Goal: Complete application form

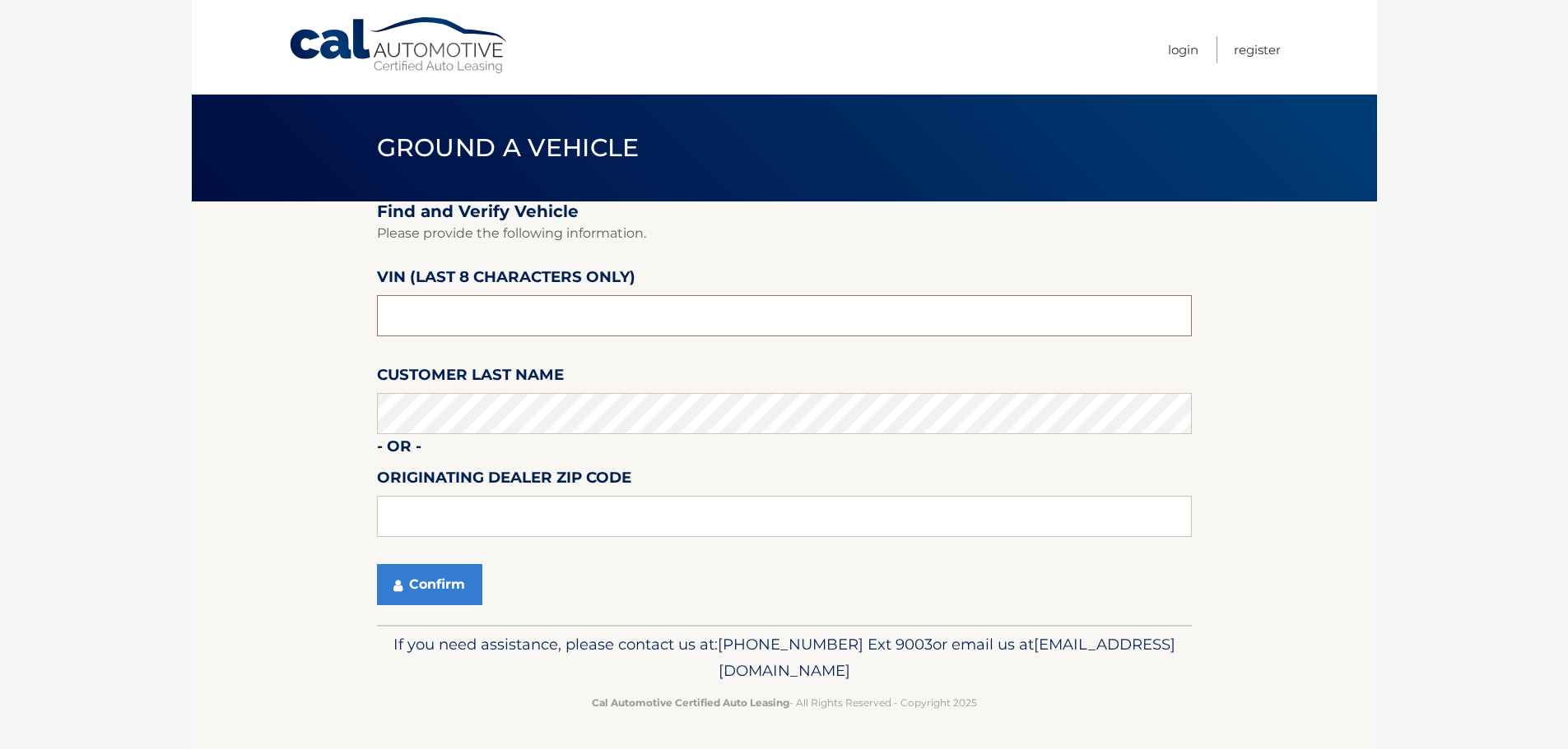
click at [583, 297] on input "text" at bounding box center [784, 316] width 815 height 41
type input "m*******"
type input "MM087631"
click at [476, 509] on input "text" at bounding box center [784, 517] width 815 height 41
type input "33063"
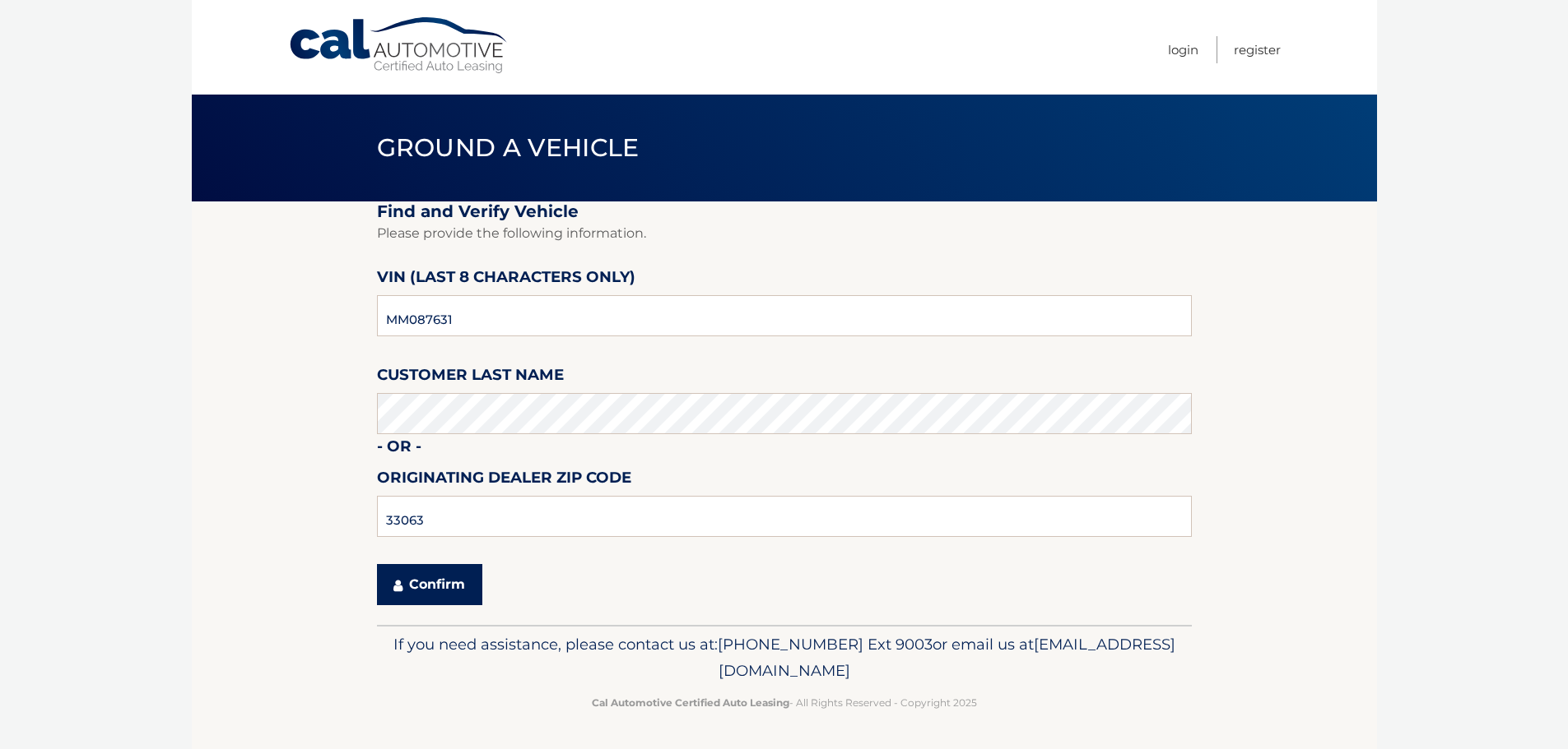
click at [392, 577] on button "Confirm" at bounding box center [429, 585] width 105 height 41
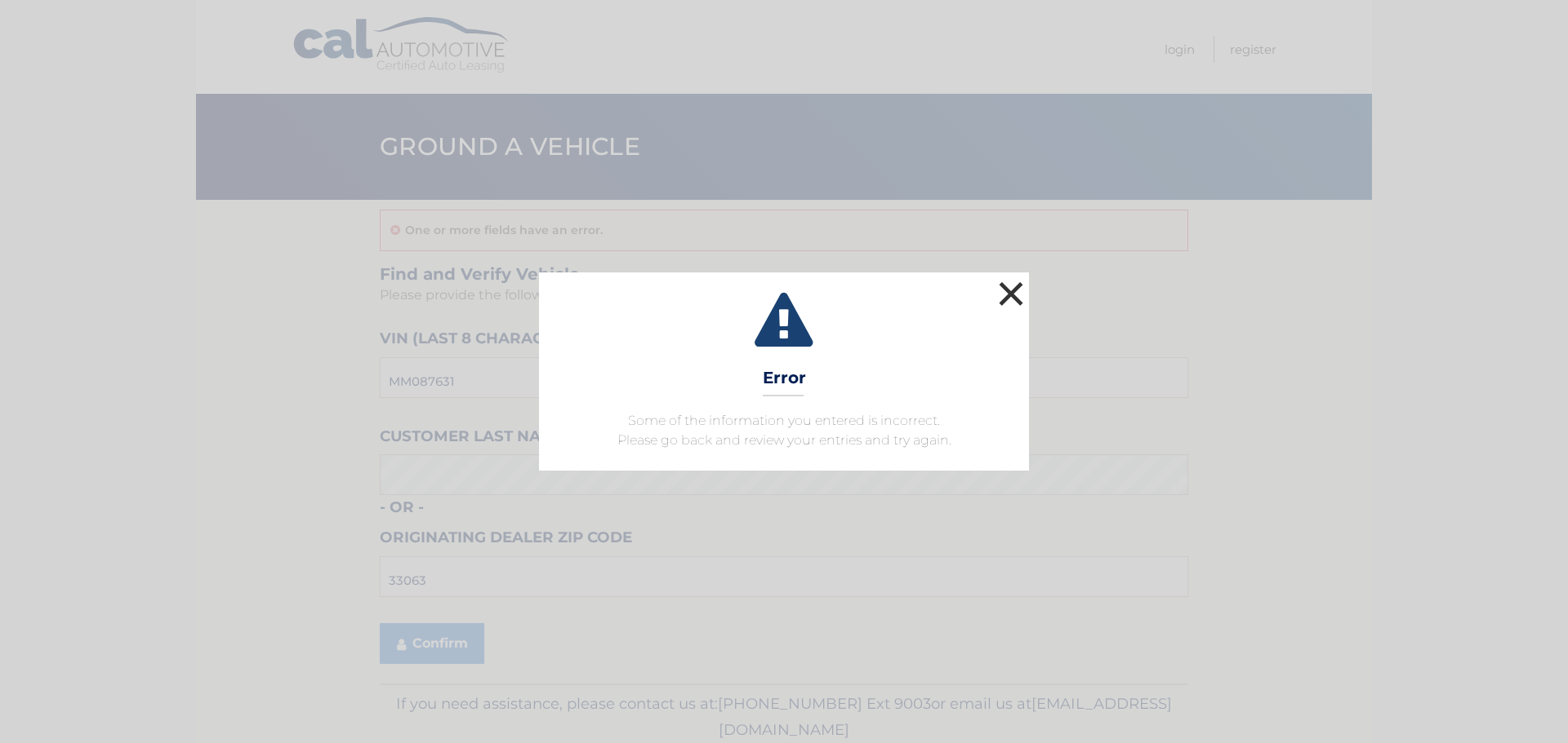
click at [1004, 290] on button "×" at bounding box center [1011, 294] width 33 height 33
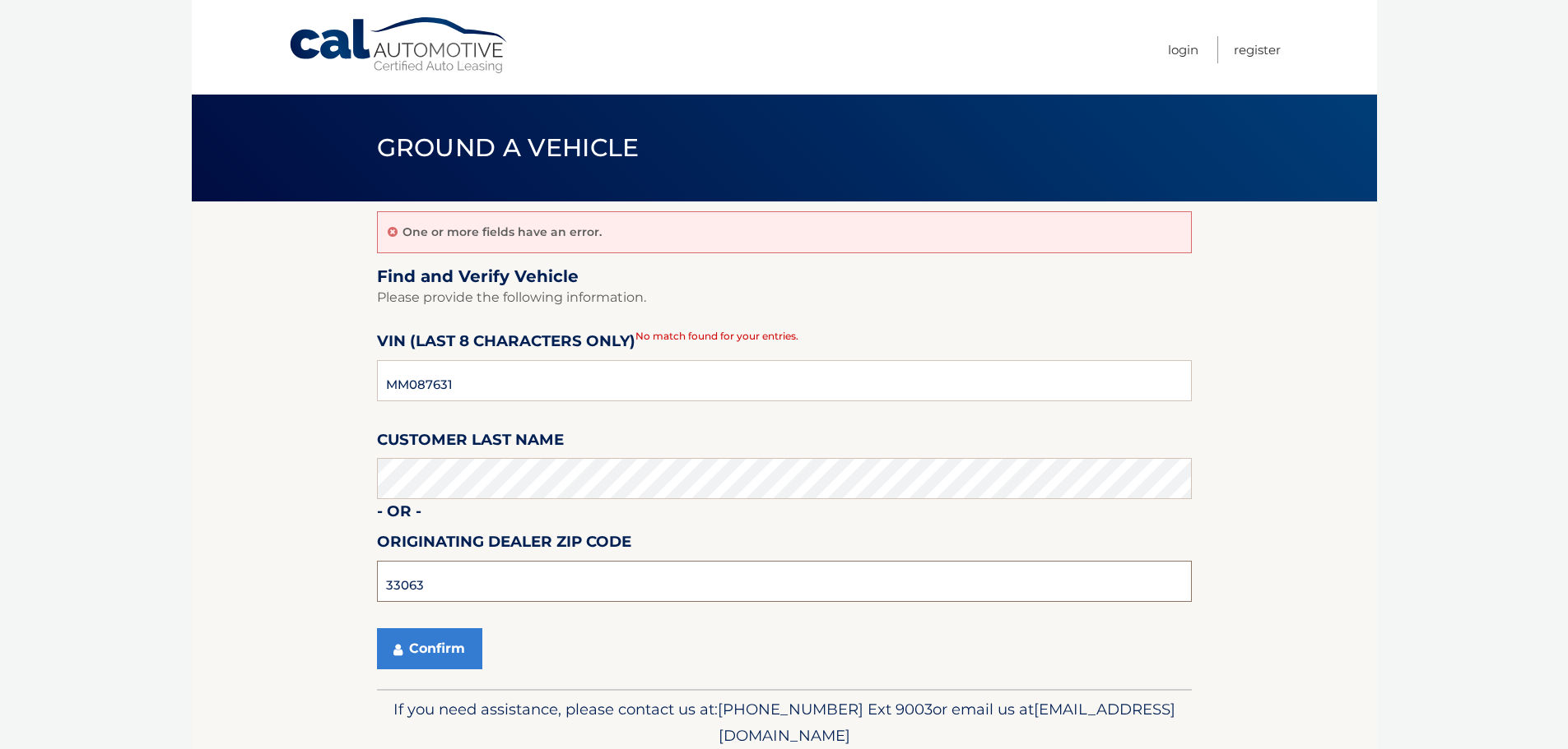
click at [456, 592] on input "33063" at bounding box center [784, 582] width 815 height 41
type input "33068"
click at [441, 633] on button "Confirm" at bounding box center [429, 649] width 105 height 41
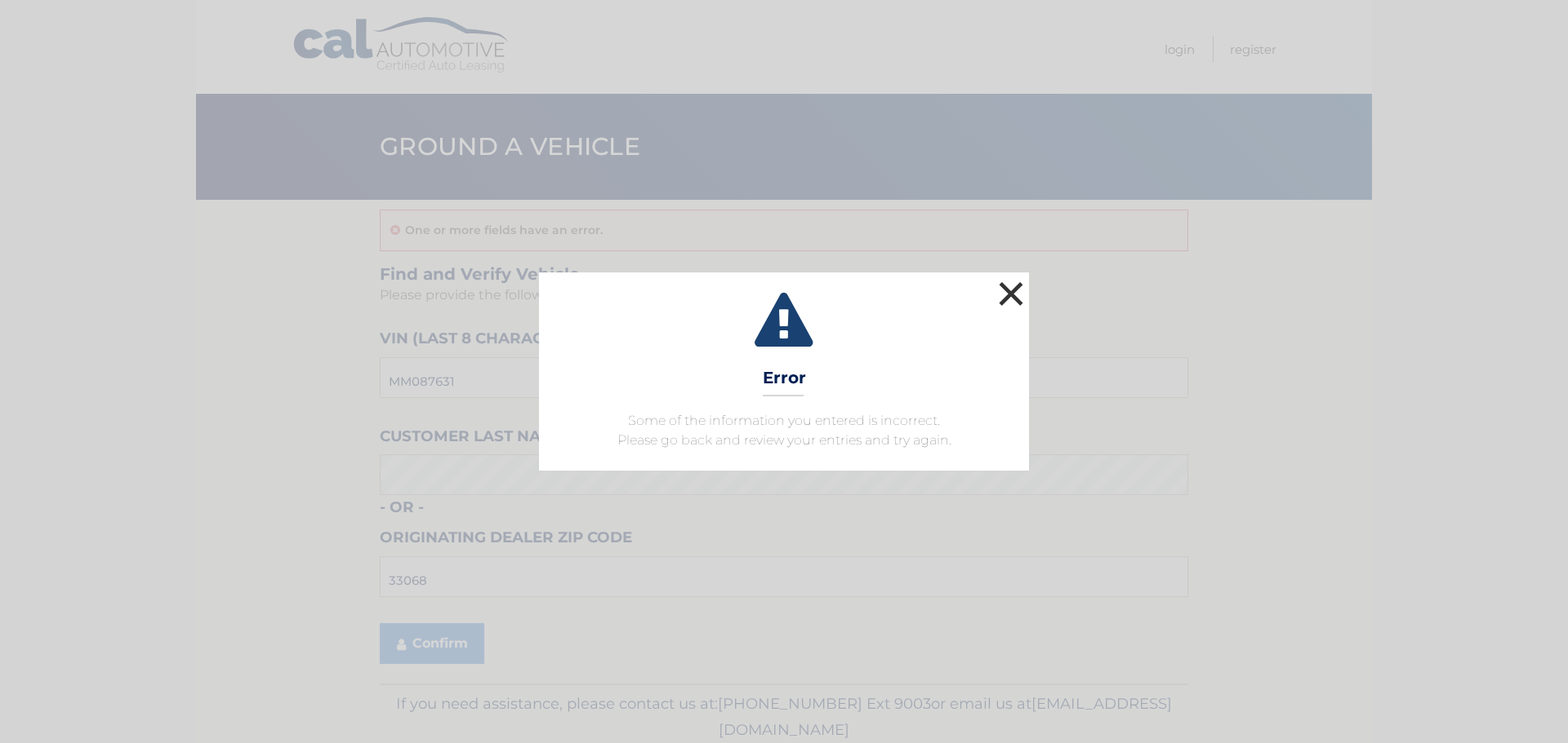
click at [1018, 300] on button "×" at bounding box center [1011, 294] width 33 height 33
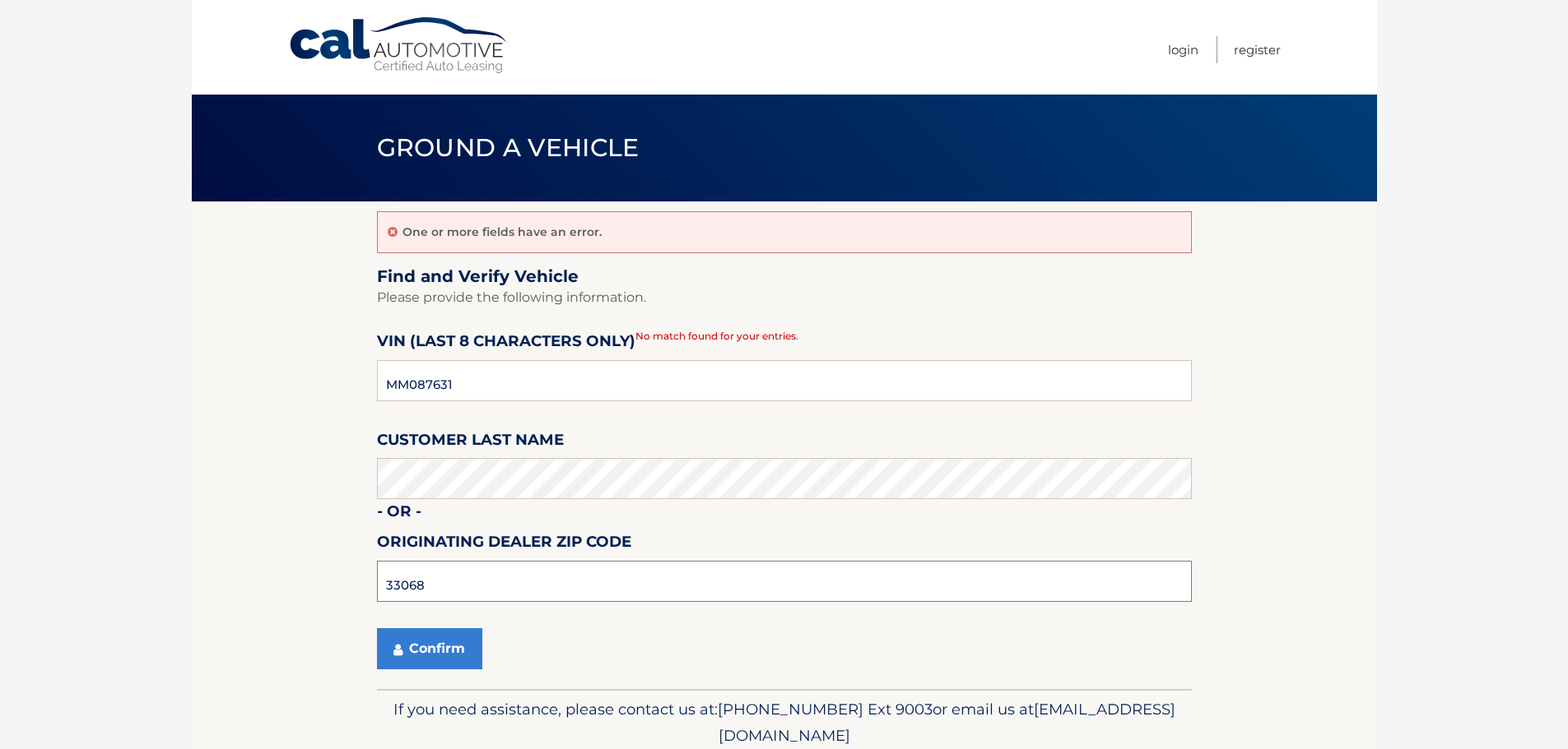
drag, startPoint x: 430, startPoint y: 584, endPoint x: 273, endPoint y: 588, distance: 157.1
click at [273, 588] on section "One or more fields have an error. Find and Verify Vehicle Please provide the fo…" at bounding box center [784, 446] width 1185 height 488
type input "33073"
click at [445, 657] on button "Confirm" at bounding box center [429, 649] width 105 height 41
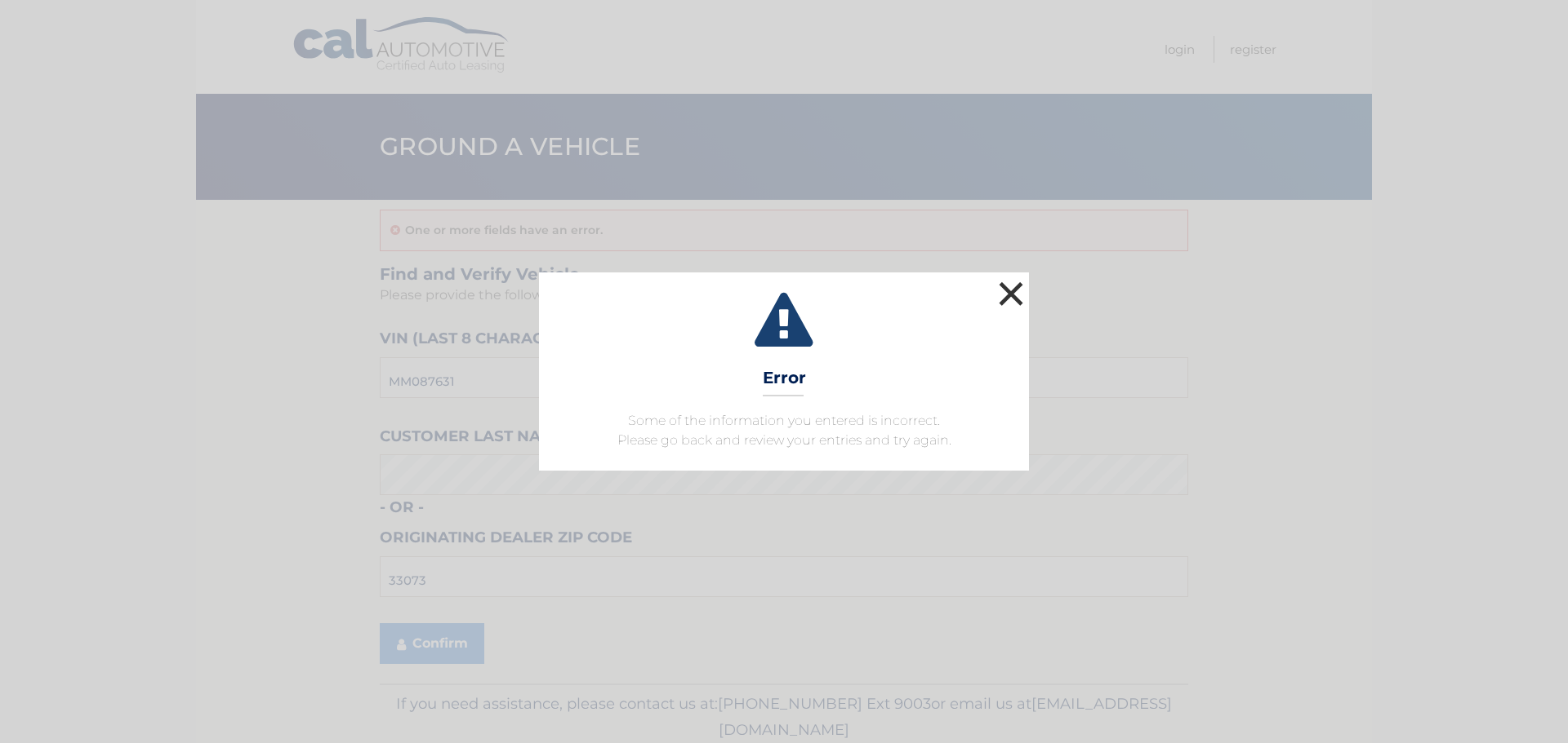
click at [1006, 289] on button "×" at bounding box center [1011, 294] width 33 height 33
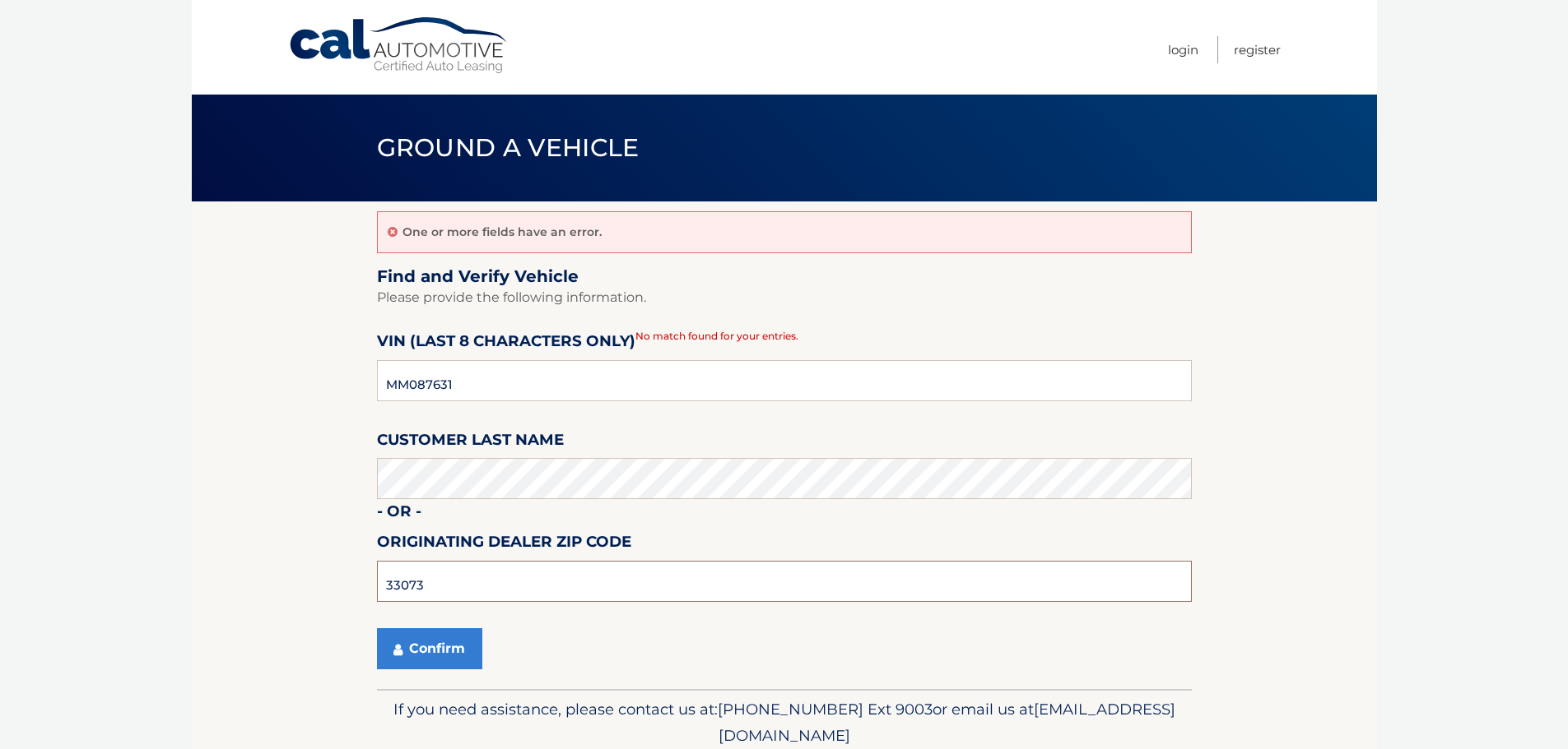
drag, startPoint x: 483, startPoint y: 589, endPoint x: 142, endPoint y: 601, distance: 341.2
click at [197, 594] on section "One or more fields have an error. Find and Verify Vehicle Please provide the fo…" at bounding box center [784, 446] width 1185 height 488
click at [401, 649] on icon "submit" at bounding box center [397, 650] width 9 height 14
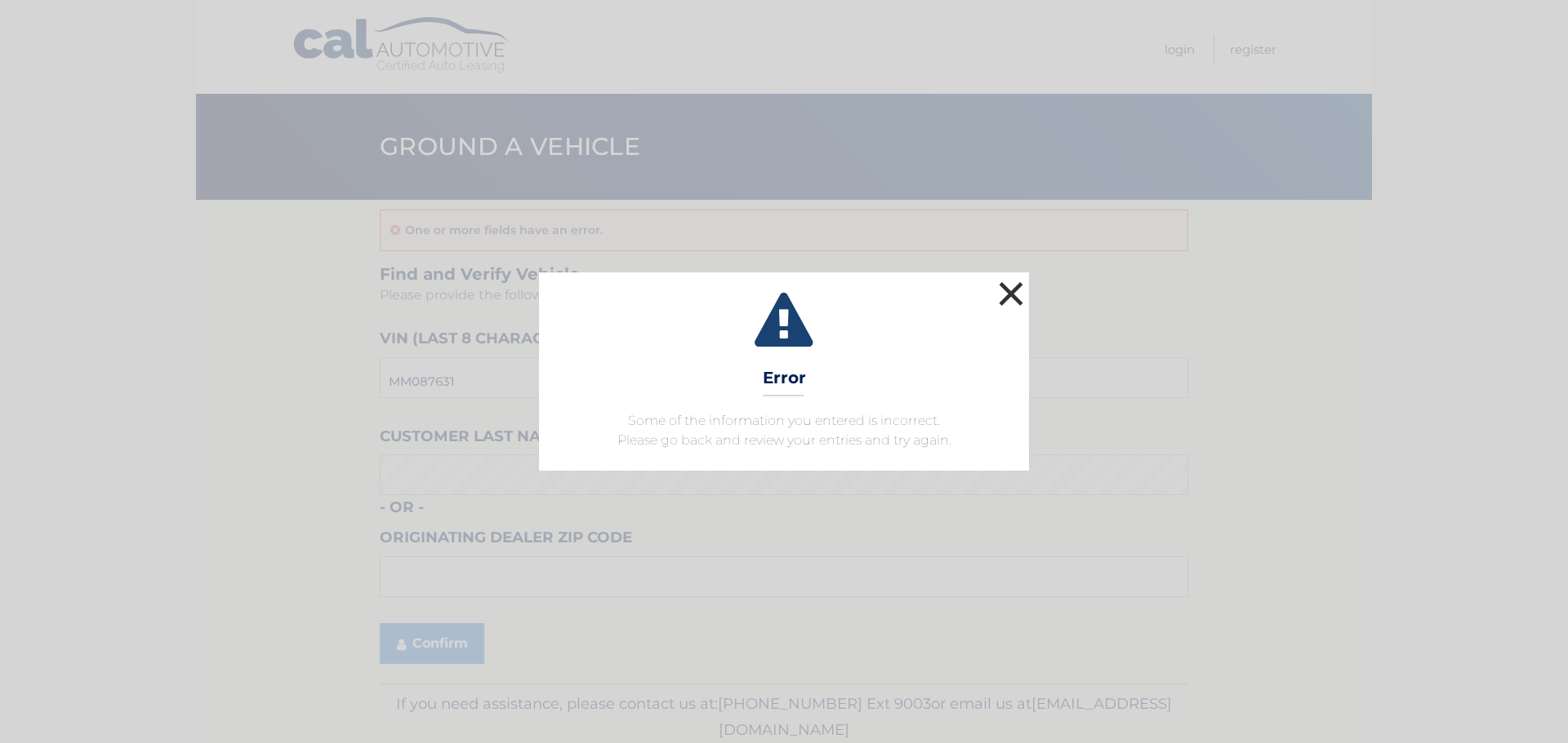
click at [1014, 303] on button "×" at bounding box center [1011, 294] width 33 height 33
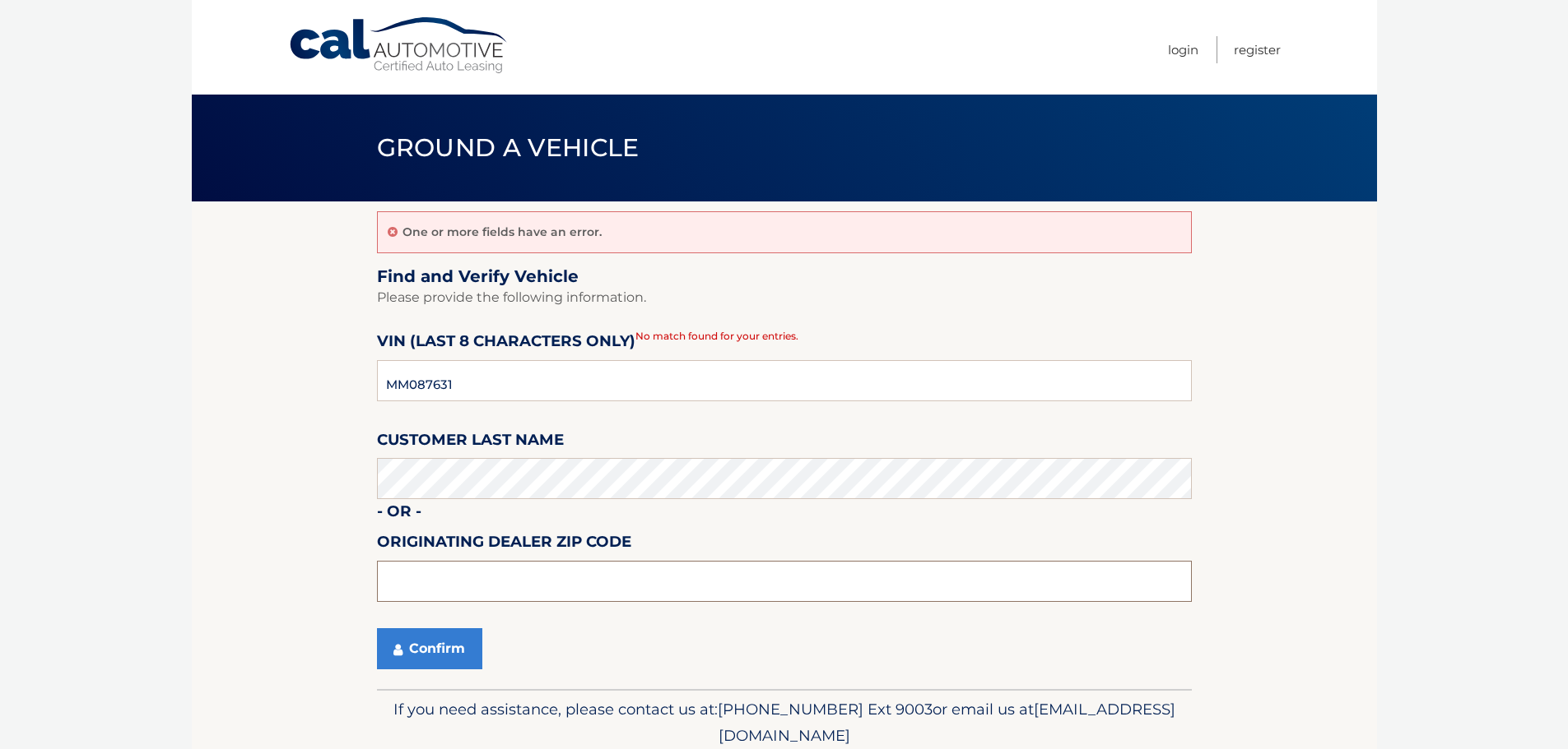
click at [594, 581] on input "text" at bounding box center [784, 582] width 815 height 41
type input "33133"
click at [428, 646] on button "Confirm" at bounding box center [429, 649] width 105 height 41
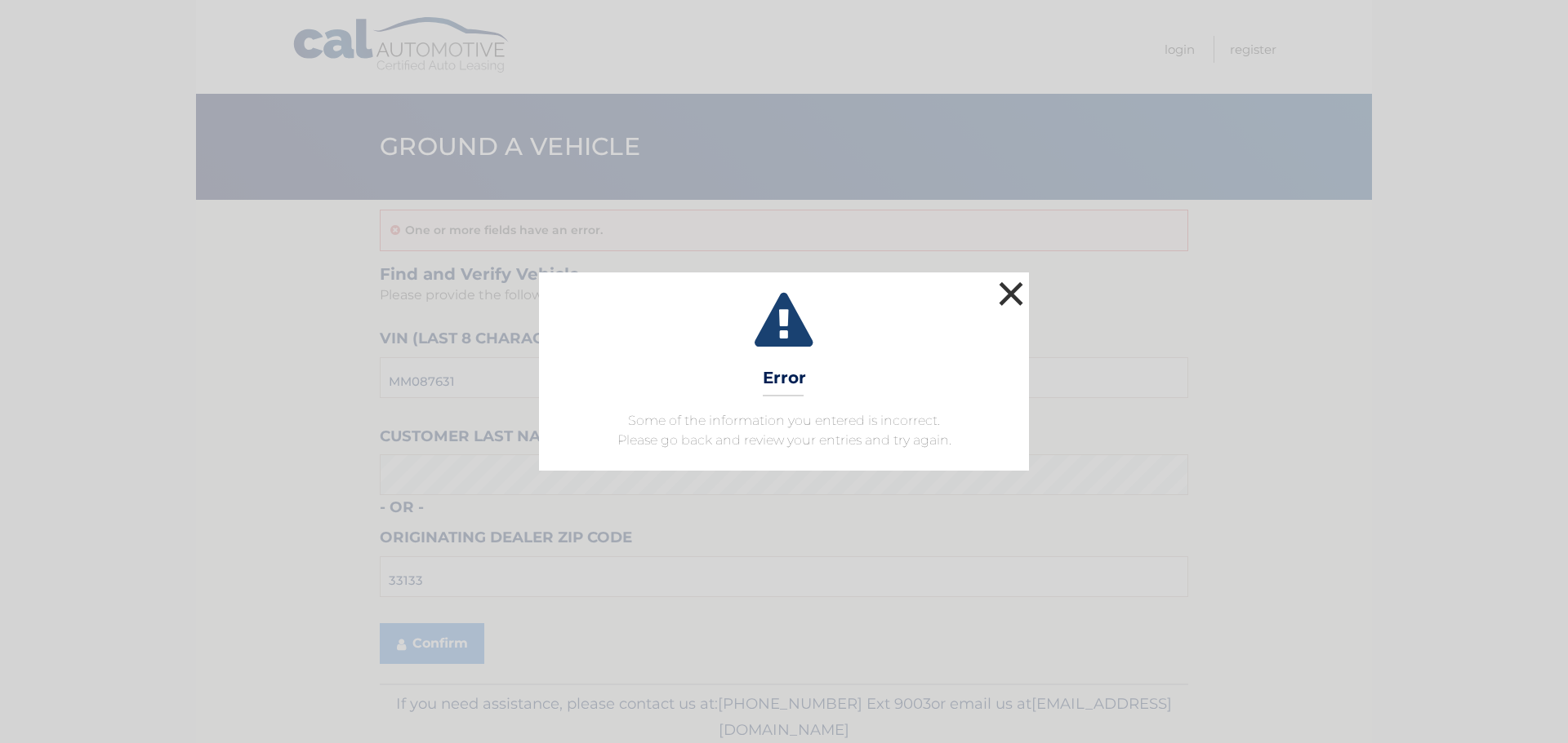
click at [1003, 284] on button "×" at bounding box center [1011, 294] width 33 height 33
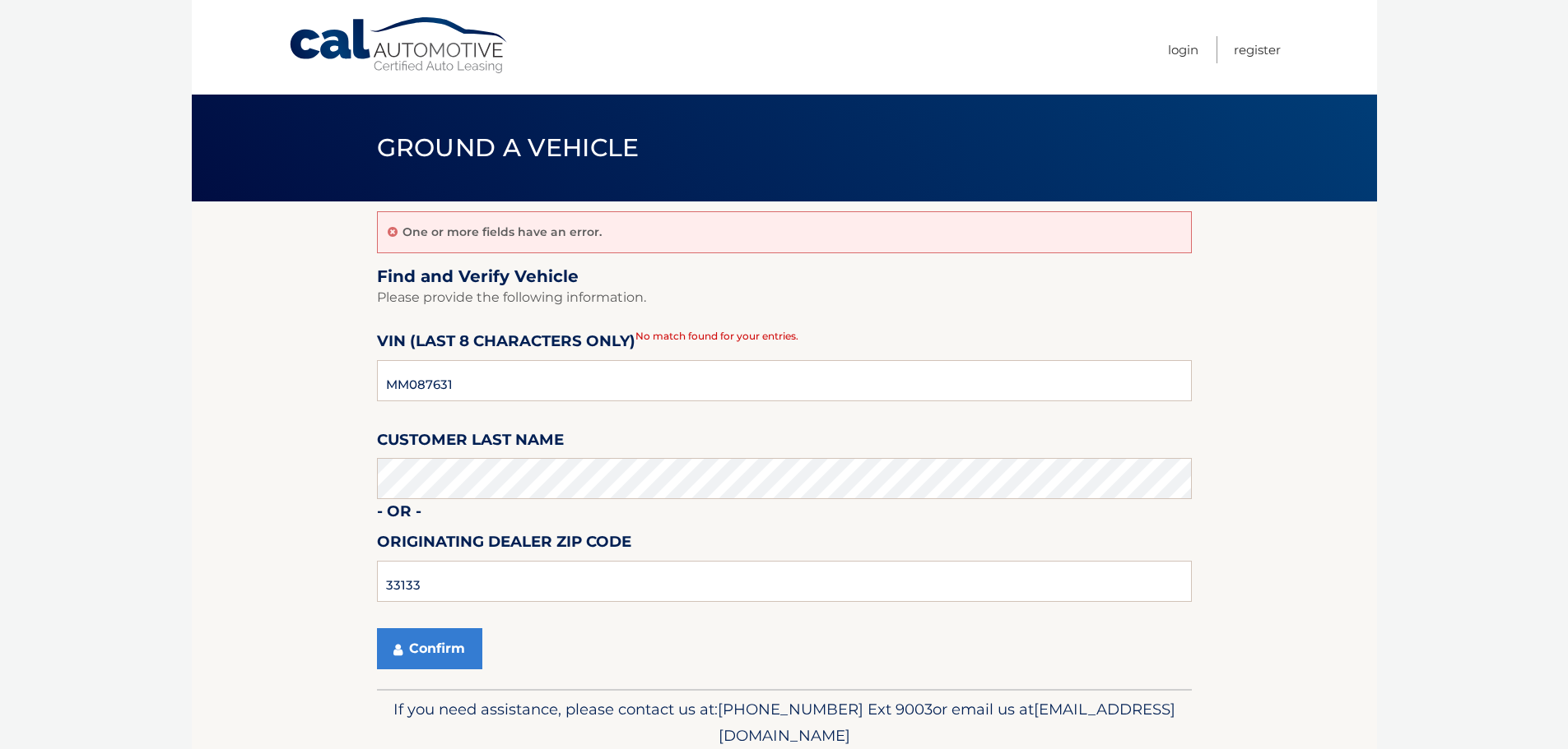
click at [1440, 111] on body "Cal Automotive Menu Login Register Ground a Vehicle" at bounding box center [784, 374] width 1568 height 749
